Goal: Subscribe to service/newsletter

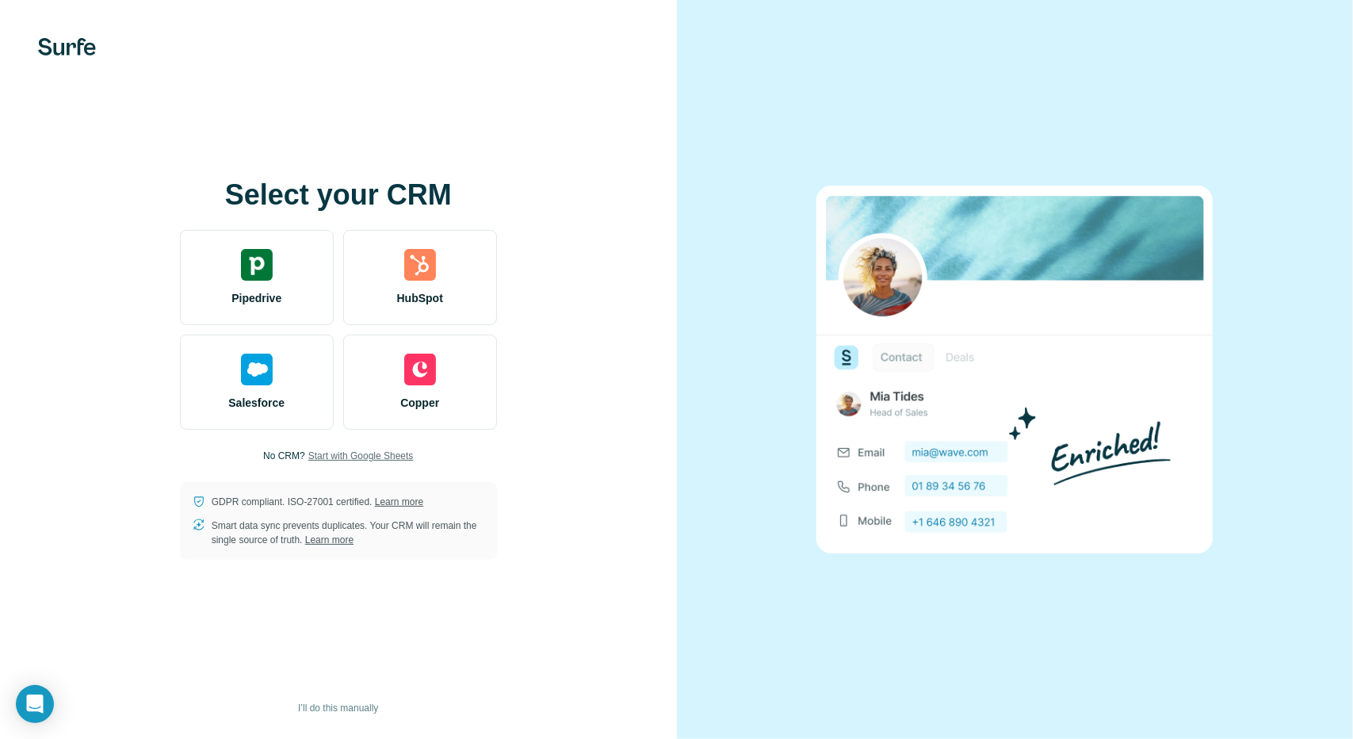
click at [361, 462] on span "Start with Google Sheets" at bounding box center [360, 456] width 105 height 14
